Goal: Task Accomplishment & Management: Use online tool/utility

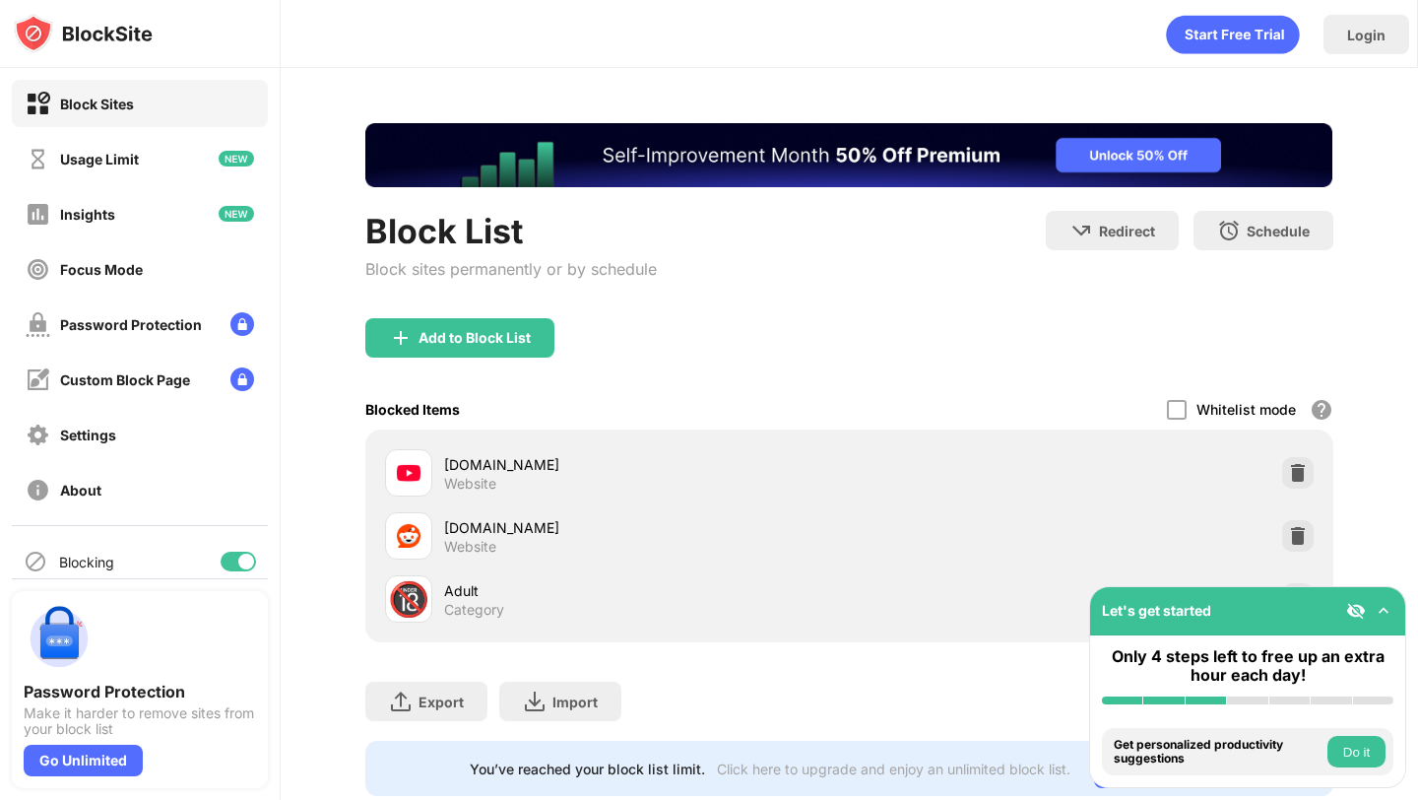
click at [236, 570] on div at bounding box center [238, 561] width 35 height 20
